Goal: Information Seeking & Learning: Learn about a topic

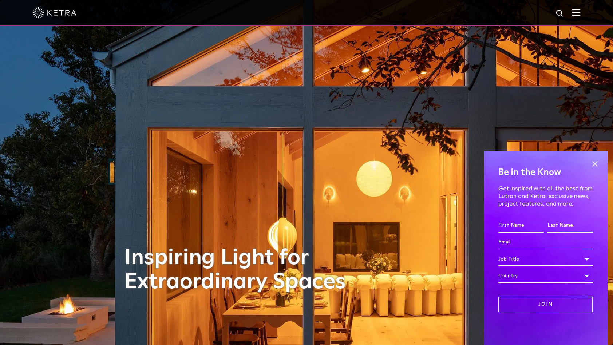
click at [576, 14] on img at bounding box center [576, 12] width 8 height 7
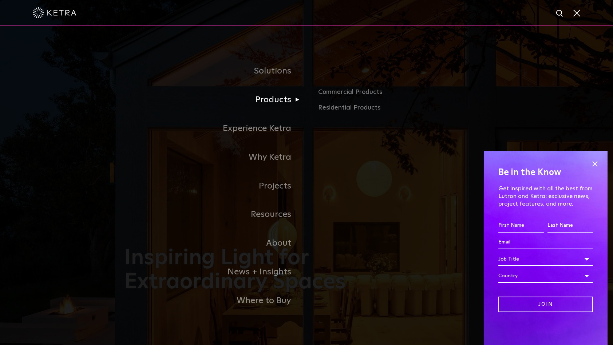
click at [276, 93] on link "Products" at bounding box center [215, 99] width 182 height 29
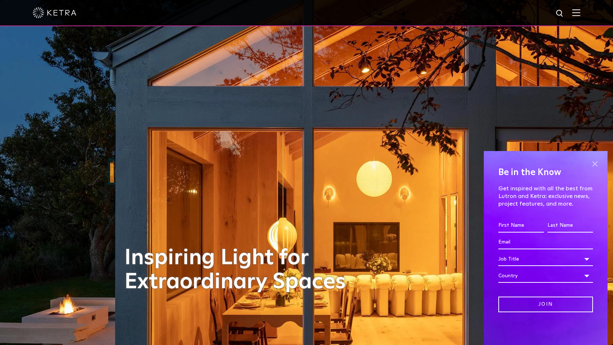
click at [595, 164] on span at bounding box center [594, 163] width 11 height 11
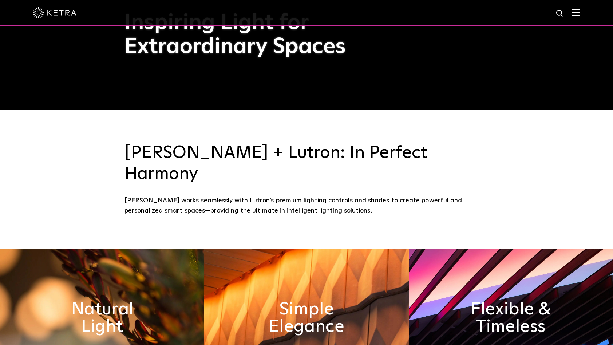
scroll to position [278, 0]
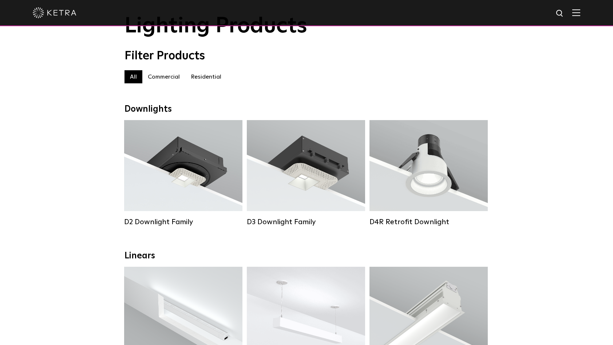
scroll to position [116, 0]
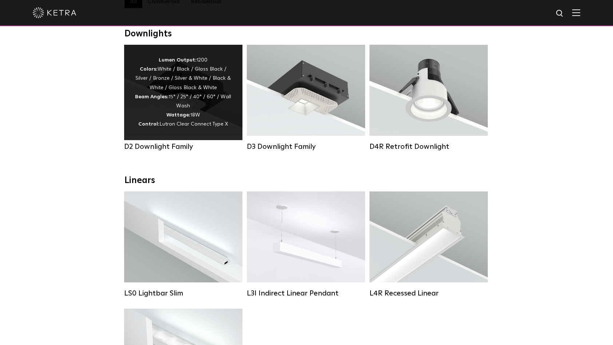
click at [168, 105] on div "Lumen Output: 1200 Colors: White / Black / Gloss Black / Silver / Bronze / Silv…" at bounding box center [183, 92] width 96 height 73
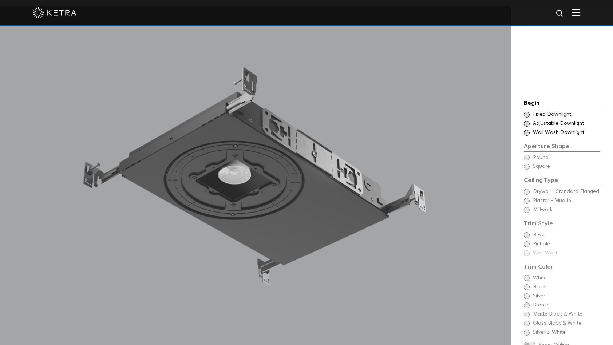
scroll to position [830, 0]
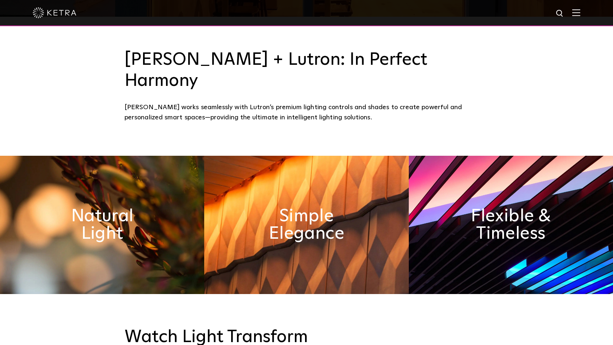
scroll to position [328, 0]
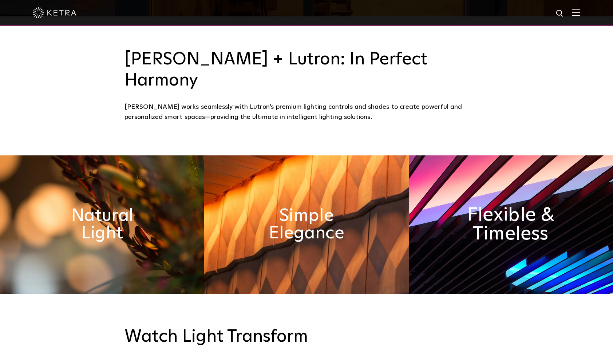
click at [478, 205] on h2 "Flexible & Timeless" at bounding box center [510, 224] width 111 height 38
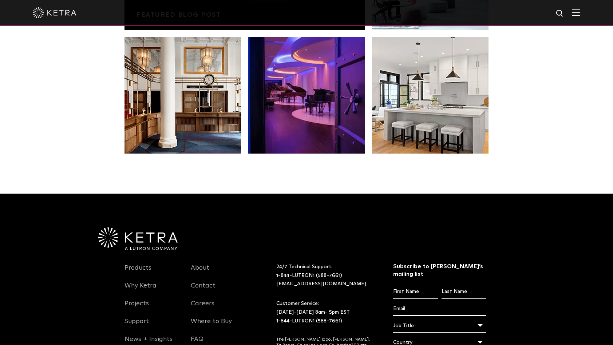
scroll to position [1528, 0]
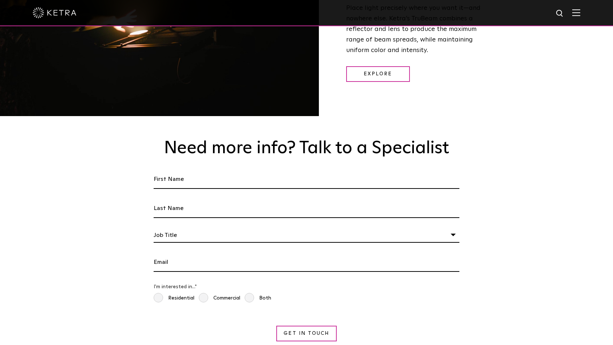
scroll to position [1212, 0]
